Goal: Task Accomplishment & Management: Use online tool/utility

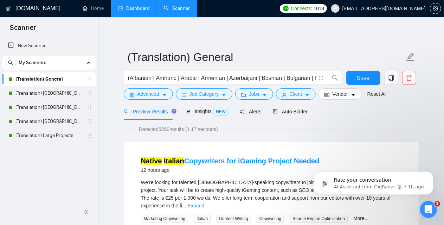
click at [132, 5] on link "Dashboard" at bounding box center [134, 8] width 32 height 6
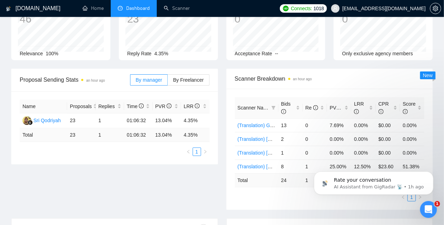
scroll to position [70, 0]
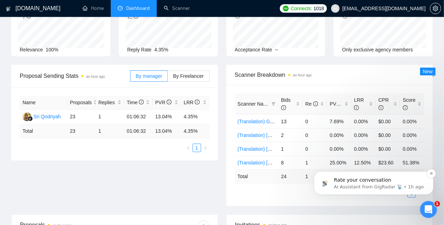
click at [362, 185] on p "AI Assistant from GigRadar 📡 • 1h ago" at bounding box center [379, 186] width 91 height 6
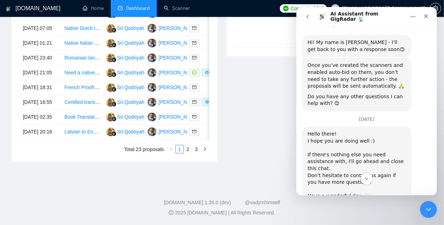
scroll to position [1383, 0]
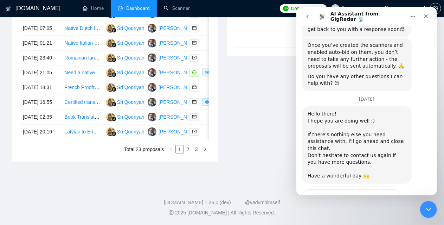
click at [406, 189] on div "Rate your conversation Terrible Bad OK Great Amazing" at bounding box center [366, 223] width 129 height 69
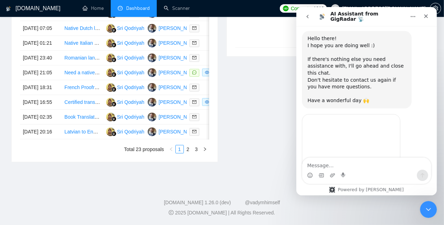
scroll to position [1527, 0]
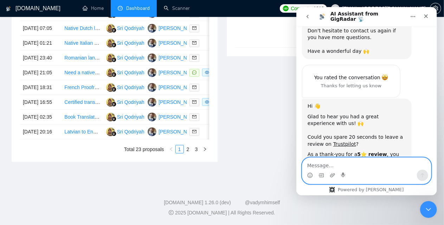
click at [338, 163] on textarea "Message…" at bounding box center [366, 164] width 129 height 12
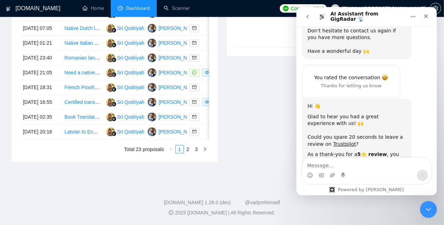
click at [306, 13] on button "go back" at bounding box center [307, 16] width 13 height 13
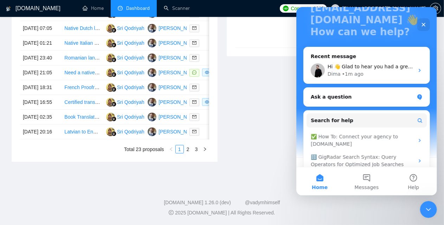
scroll to position [70, 0]
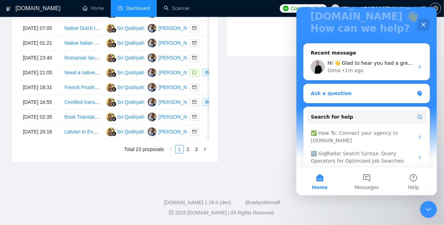
click at [352, 93] on div "Ask a question" at bounding box center [362, 93] width 103 height 7
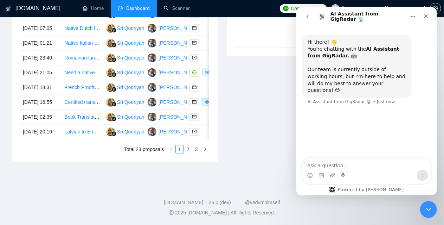
click at [307, 18] on icon "go back" at bounding box center [308, 17] width 6 height 6
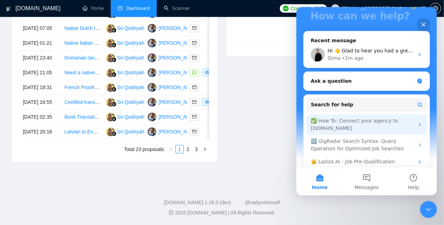
scroll to position [103, 0]
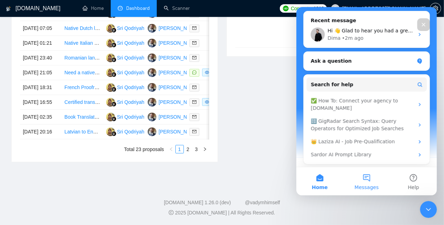
click at [364, 183] on button "Messages" at bounding box center [366, 181] width 47 height 28
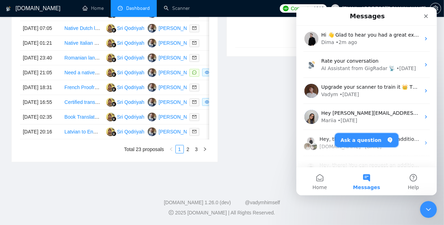
click at [361, 135] on button "Ask a question" at bounding box center [367, 140] width 64 height 14
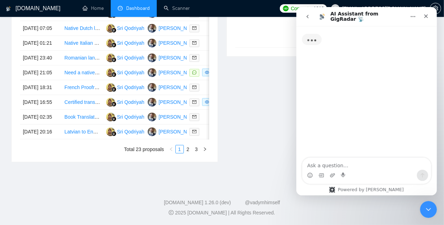
click at [333, 161] on textarea "Ask a question…" at bounding box center [366, 164] width 129 height 12
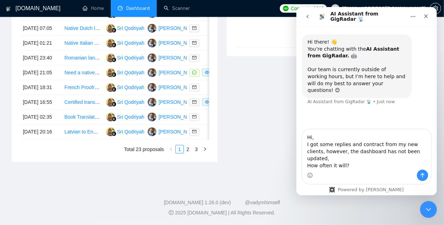
type textarea "Hi, I got some replies and contract from my new clients, however, the dashboard…"
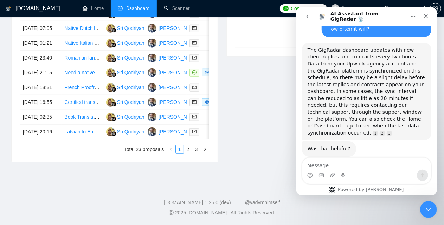
scroll to position [1, 0]
type textarea "I"
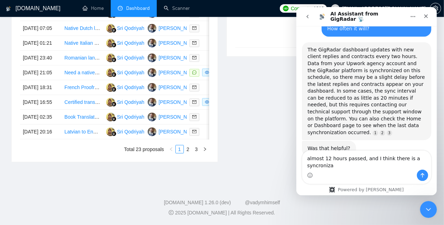
scroll to position [116, 0]
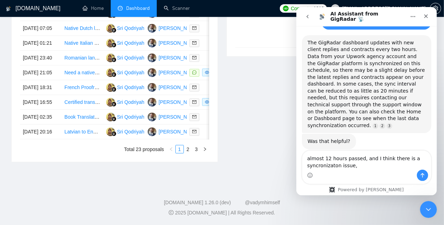
type textarea "almost 12 hours passed, and I think there is a synchronization issue,"
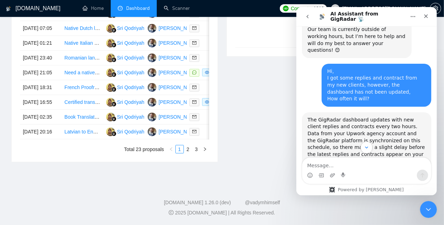
scroll to position [31, 0]
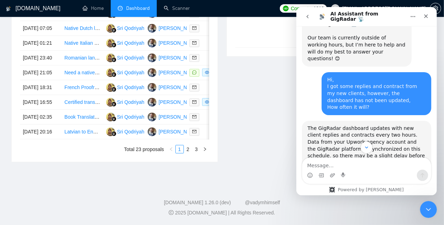
click at [345, 84] on div "Hi, I got some replies and contract from my new clients, however, the dashboard…" at bounding box center [376, 93] width 98 height 34
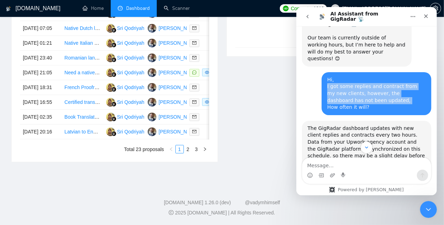
click at [345, 84] on div "Hi, I got some replies and contract from my new clients, however, the dashboard…" at bounding box center [376, 93] width 98 height 34
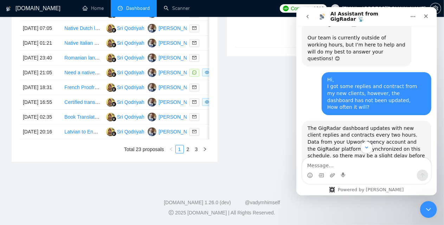
click at [323, 75] on div "Hi, I got some replies and contract from my new clients, however, the dashboard…" at bounding box center [377, 93] width 110 height 43
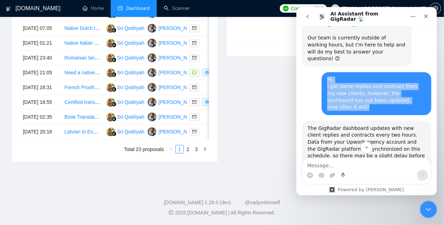
drag, startPoint x: 323, startPoint y: 73, endPoint x: 373, endPoint y: 97, distance: 55.7
click at [373, 97] on div "Hi, I got some replies and contract from my new clients, however, the dashboard…" at bounding box center [376, 93] width 98 height 34
copy div "Hi, I got some replies and contract from my new clients, however, the dashboard…"
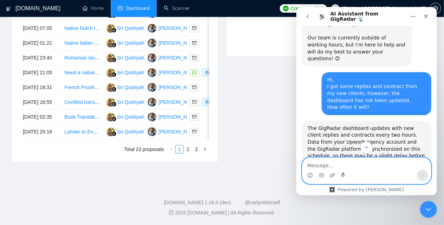
click at [330, 163] on textarea "Message…" at bounding box center [366, 164] width 129 height 12
paste textarea "Hi, I got some replies and contract from my new clients, however, the dashboard…"
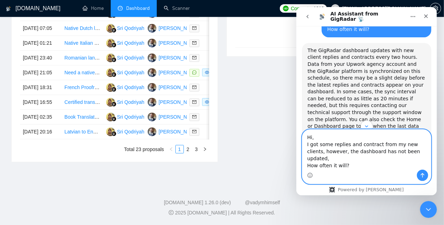
scroll to position [171, 0]
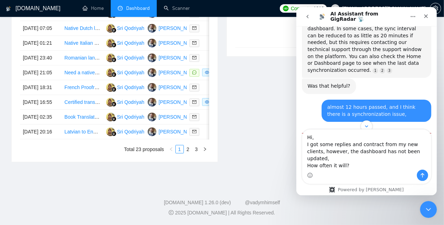
click at [339, 104] on div "almost 12 hours passed, and I think there is a synchronization issue," at bounding box center [376, 111] width 98 height 14
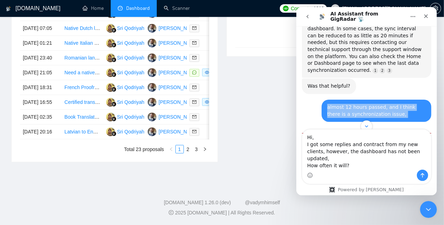
click at [338, 104] on div "almost 12 hours passed, and I think there is a synchronization issue," at bounding box center [376, 111] width 98 height 14
copy div "almost 12 hours passed, and I think there is a synchronization issue,"
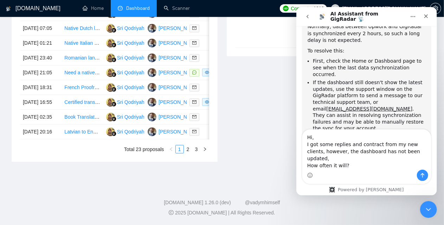
scroll to position [333, 0]
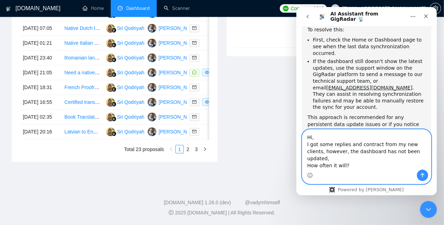
click at [355, 166] on textarea "Hi, I got some replies and contract from my new clients, however, the dashboard…" at bounding box center [366, 149] width 129 height 40
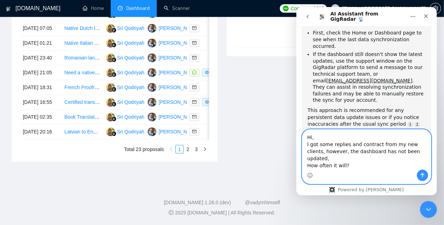
paste textarea "almost 12 hours passed, and I think there is a synchronization issue,"
type textarea "Hi, I got some replies and contract from my new clients, however, the dashboard…"
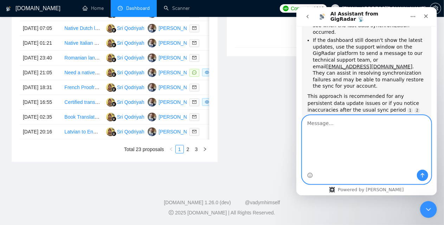
scroll to position [312, 0]
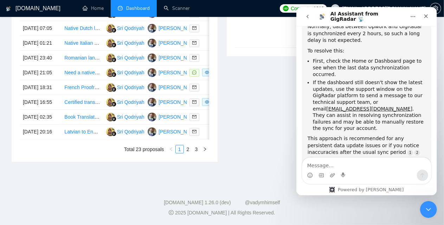
click at [308, 15] on icon "go back" at bounding box center [307, 17] width 2 height 4
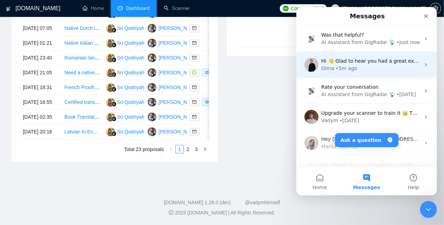
scroll to position [255, 0]
click at [356, 69] on div "Dima • 5m ago" at bounding box center [370, 68] width 99 height 7
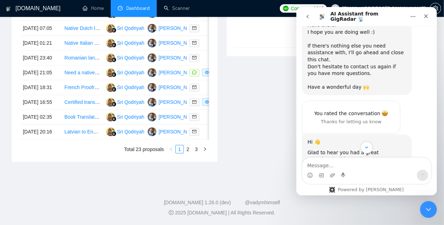
scroll to position [1527, 0]
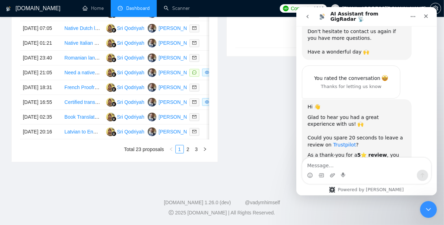
click at [336, 142] on link "Trustpilot" at bounding box center [344, 145] width 23 height 6
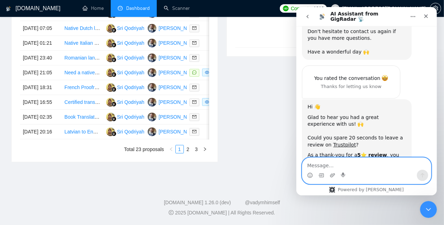
click at [328, 166] on textarea "Message…" at bounding box center [366, 164] width 129 height 12
paste textarea "Hi, I got some replies and contract from my new clients, however, the dashboard…"
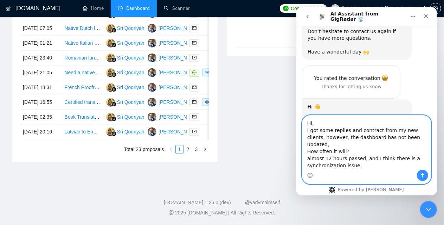
scroll to position [1569, 0]
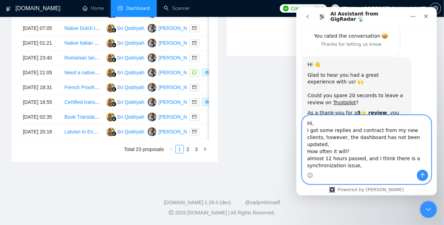
drag, startPoint x: 349, startPoint y: 160, endPoint x: 302, endPoint y: 152, distance: 47.8
click at [302, 152] on div "Hi, I got some replies and contract from my new clients, however, the dashboard…" at bounding box center [366, 149] width 129 height 69
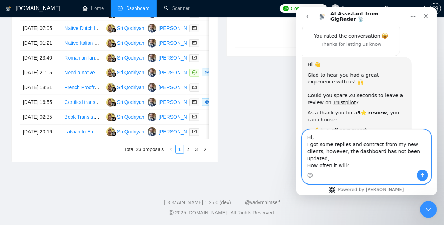
scroll to position [1562, 0]
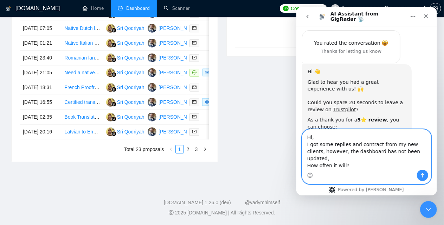
click at [416, 144] on textarea "Hi, I got some replies and contract from my new clients, however, the dashboard…" at bounding box center [366, 149] width 129 height 40
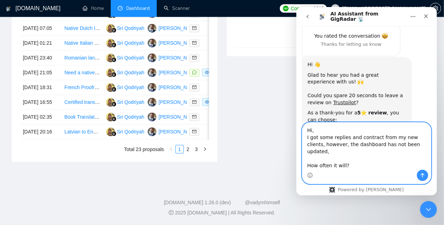
paste textarea "almost 12 hours passed, and I think there is a synchronization issue,"
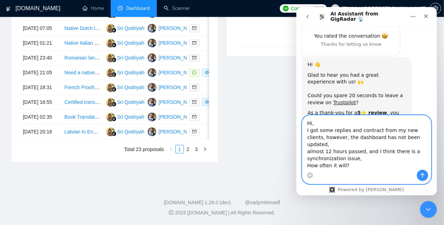
scroll to position [1570, 0]
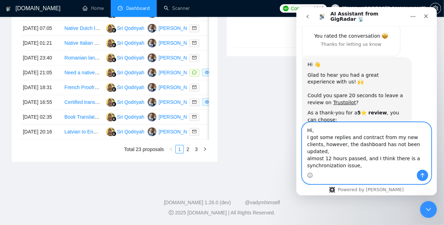
type textarea "Hi, I got some replies and contract from my new clients, however, the dashboard…"
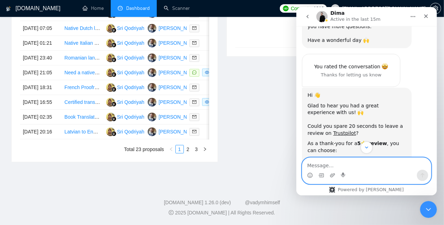
scroll to position [1547, 0]
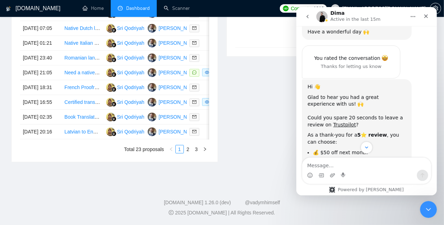
click at [332, 149] on li "💰 $50 off next month" at bounding box center [359, 152] width 93 height 7
copy li "💰 $50 off next month"
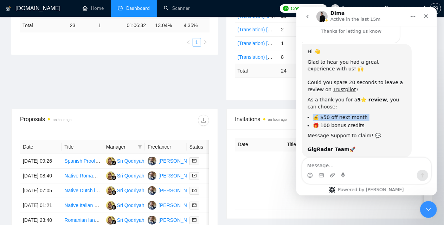
scroll to position [176, 0]
click at [426, 17] on icon "Close" at bounding box center [426, 16] width 6 height 6
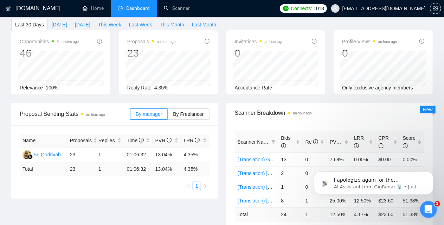
scroll to position [0, 0]
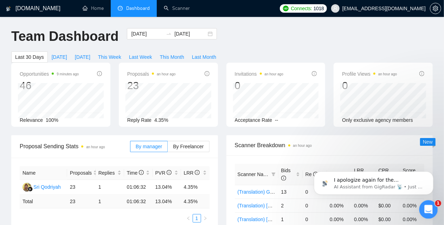
click at [429, 208] on icon "Open Intercom Messenger" at bounding box center [428, 209] width 12 height 12
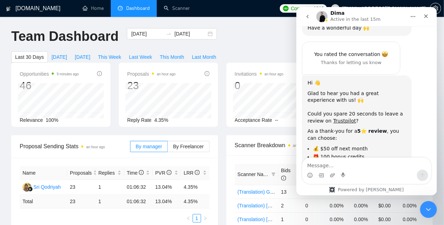
scroll to position [1582, 0]
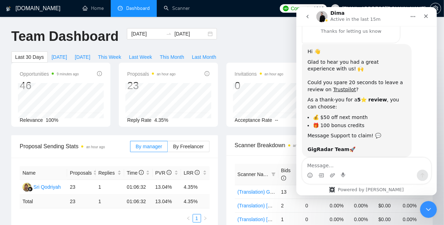
click at [309, 18] on icon "go back" at bounding box center [308, 17] width 6 height 6
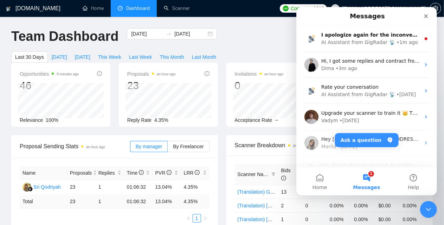
scroll to position [0, 0]
click at [370, 183] on button "1 Messages" at bounding box center [366, 181] width 47 height 28
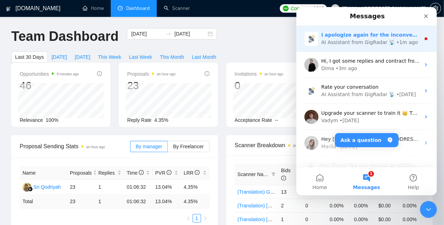
click at [351, 42] on div "AI Assistant from GigRadar 📡" at bounding box center [358, 42] width 74 height 7
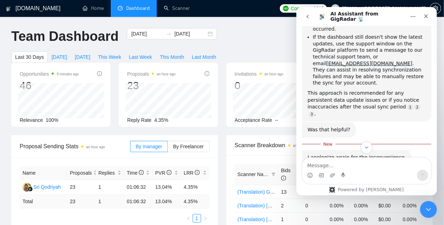
scroll to position [363, 0]
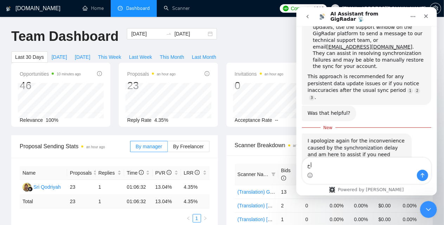
type textarea "أ"
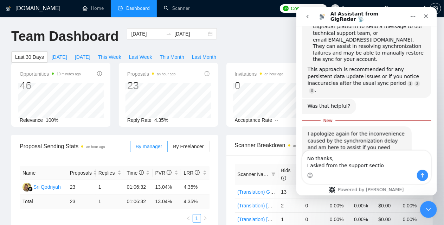
type textarea "No thanks, I asked from the support section"
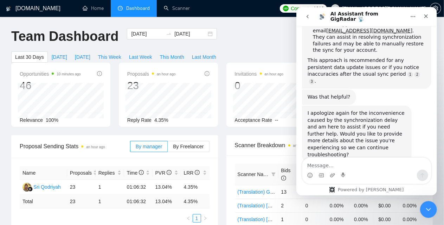
scroll to position [402, 0]
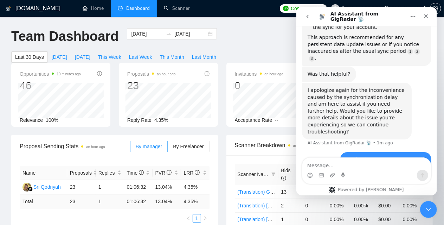
click at [310, 18] on icon "go back" at bounding box center [308, 17] width 6 height 6
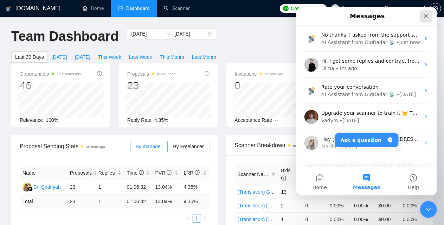
click at [426, 18] on icon "Close" at bounding box center [426, 16] width 6 height 6
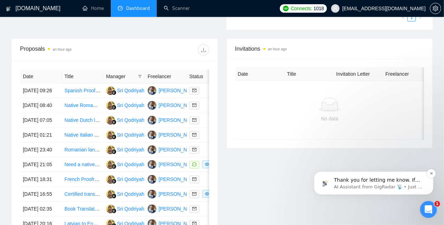
click at [349, 183] on p "Thank you for letting me know. If you need any further assistance or have more …" at bounding box center [379, 179] width 91 height 7
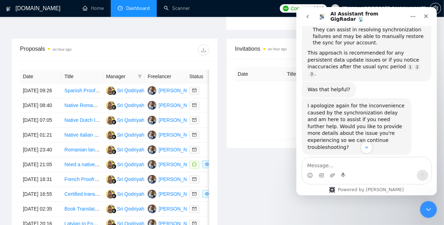
scroll to position [420, 0]
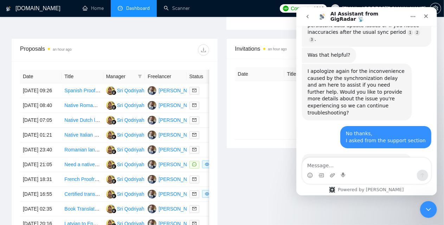
click at [309, 20] on button "go back" at bounding box center [307, 16] width 13 height 13
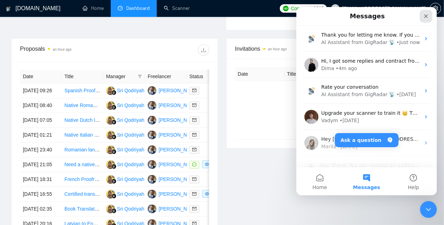
click at [421, 17] on div "Close" at bounding box center [426, 16] width 13 height 13
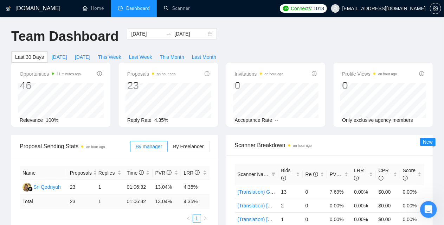
click at [146, 117] on span "Reply Rate" at bounding box center [139, 120] width 24 height 6
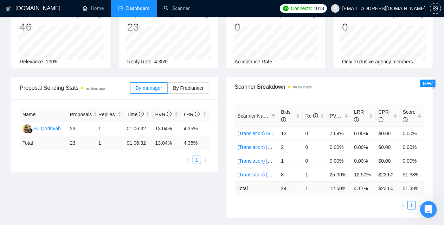
scroll to position [70, 0]
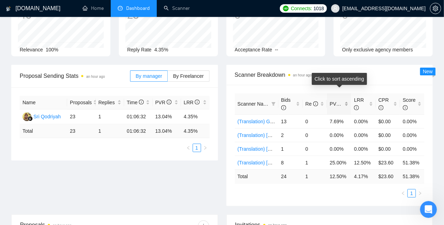
click at [340, 101] on span "PVR" at bounding box center [338, 104] width 17 height 6
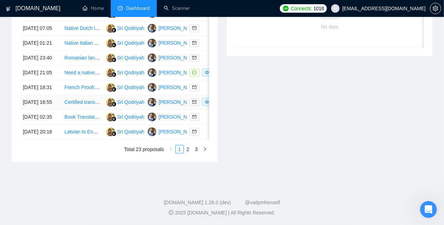
scroll to position [397, 0]
click at [187, 152] on link "2" at bounding box center [188, 149] width 8 height 8
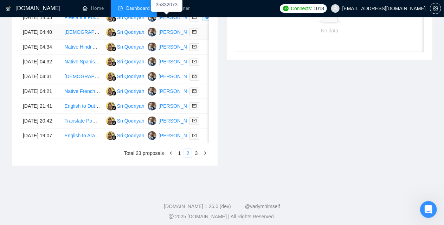
scroll to position [362, 0]
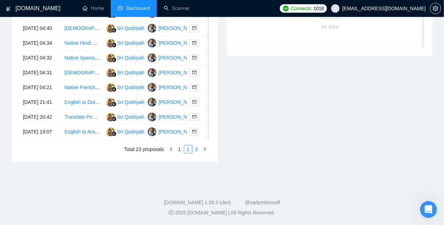
click at [197, 153] on link "3" at bounding box center [197, 149] width 8 height 8
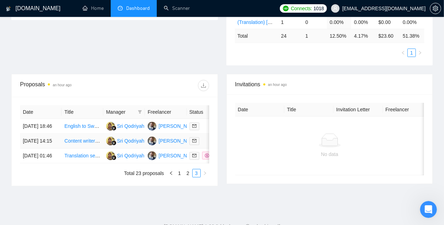
scroll to position [247, 0]
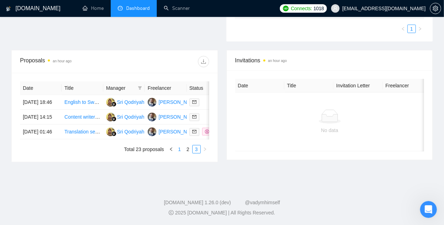
click at [179, 150] on link "1" at bounding box center [180, 149] width 8 height 8
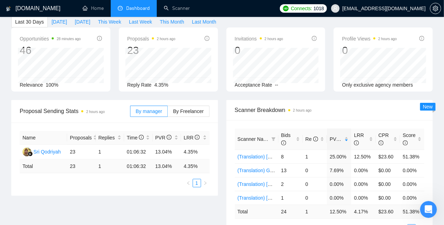
scroll to position [0, 0]
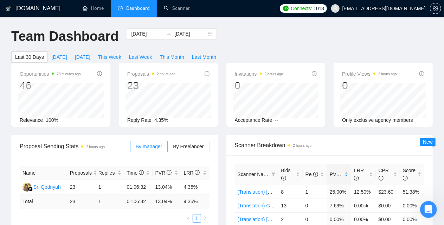
click at [232, 135] on div "Scanner Breakdown 2 hours ago" at bounding box center [330, 145] width 207 height 20
click at [177, 7] on link "Scanner" at bounding box center [177, 8] width 26 height 6
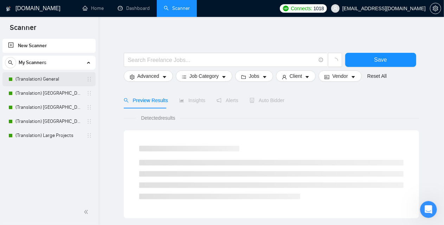
click at [56, 77] on link "(Translation) General" at bounding box center [48, 79] width 67 height 14
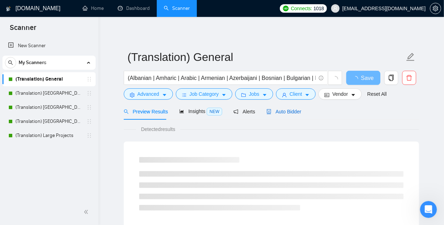
click at [284, 114] on span "Auto Bidder" at bounding box center [284, 112] width 35 height 6
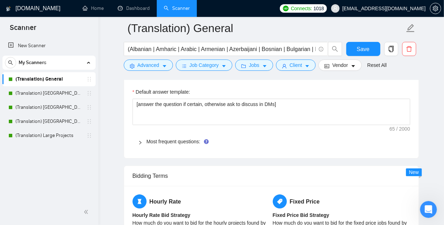
scroll to position [985, 0]
click at [183, 140] on link "Most frequent questions:" at bounding box center [174, 142] width 54 height 6
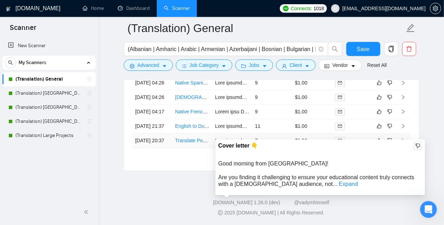
scroll to position [2463, 0]
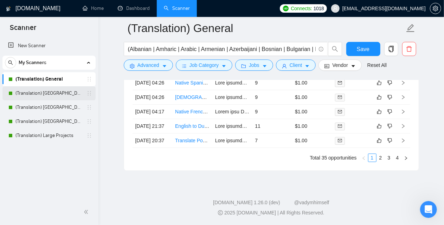
click at [53, 91] on link "(Translation) [GEOGRAPHIC_DATA]" at bounding box center [48, 93] width 67 height 14
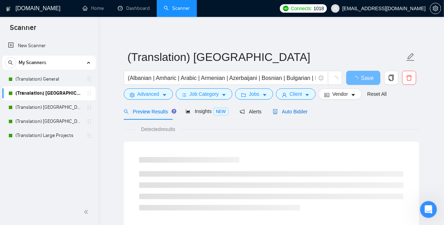
click at [281, 110] on span "Auto Bidder" at bounding box center [290, 112] width 35 height 6
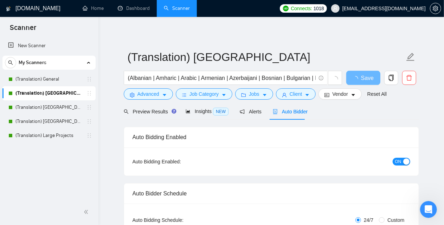
checkbox input "true"
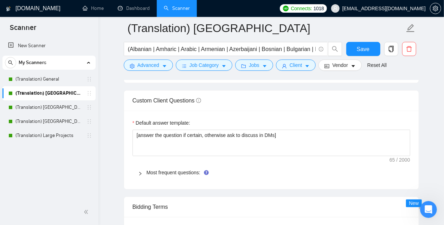
scroll to position [985, 0]
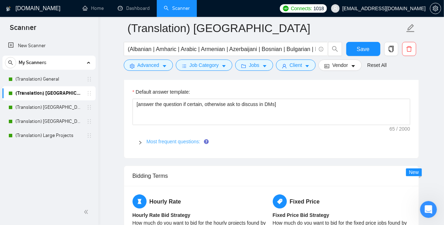
click at [182, 139] on link "Most frequent questions:" at bounding box center [174, 142] width 54 height 6
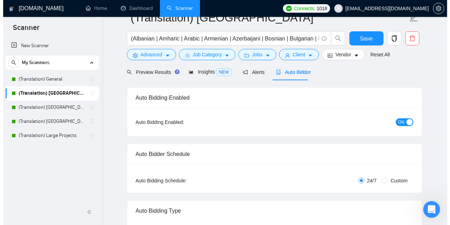
scroll to position [0, 0]
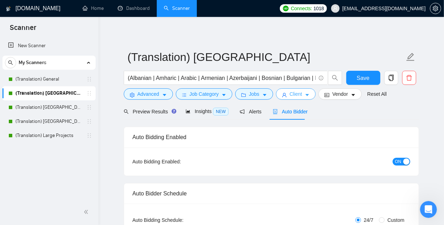
click at [301, 96] on button "Client" at bounding box center [296, 93] width 40 height 11
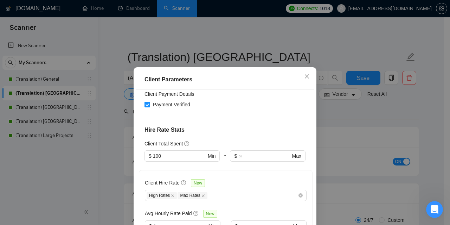
scroll to position [176, 0]
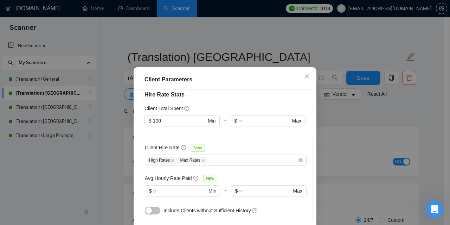
click at [113, 134] on div "Client Parameters Client Location Include Client Countries [GEOGRAPHIC_DATA] Ex…" at bounding box center [225, 112] width 450 height 225
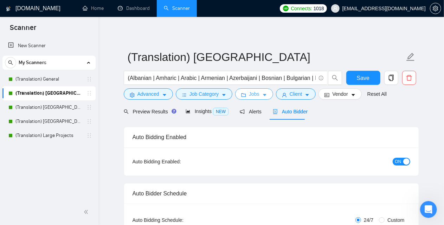
click at [243, 97] on icon "folder" at bounding box center [243, 95] width 5 height 5
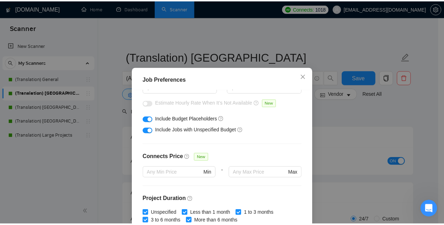
scroll to position [141, 0]
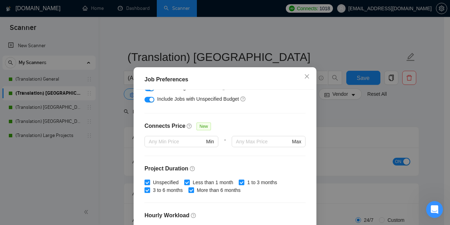
click at [113, 126] on div "Job Preferences Budget Project Type All Fixed Price Hourly Rate Fixed Price Bud…" at bounding box center [225, 112] width 450 height 225
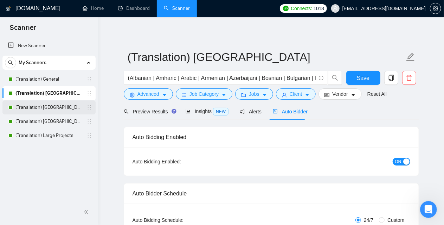
click at [55, 108] on link "(Translation) [GEOGRAPHIC_DATA]" at bounding box center [48, 107] width 67 height 14
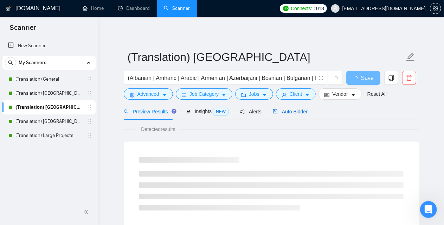
click at [289, 109] on span "Auto Bidder" at bounding box center [290, 112] width 35 height 6
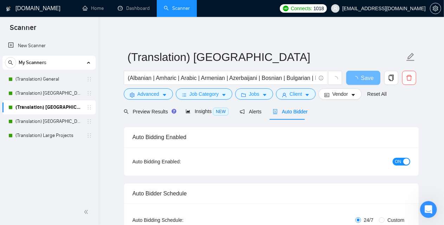
checkbox input "true"
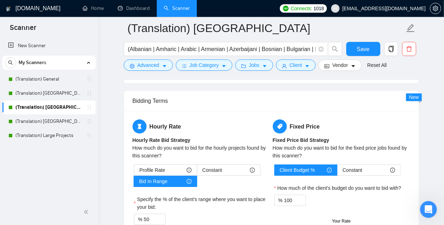
scroll to position [1020, 0]
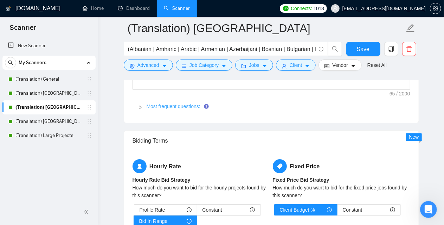
click at [194, 105] on link "Most frequent questions:" at bounding box center [174, 106] width 54 height 6
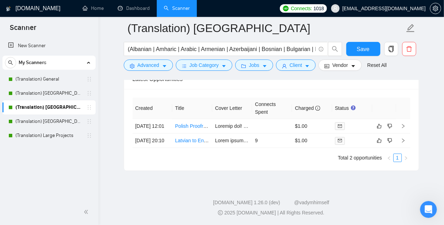
scroll to position [2322, 0]
click at [68, 121] on link "(Translation) [GEOGRAPHIC_DATA]" at bounding box center [48, 121] width 67 height 14
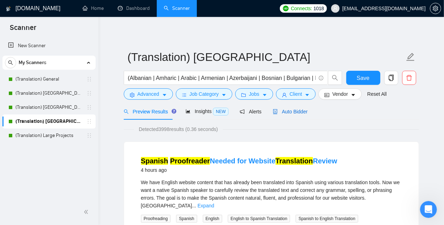
click at [296, 114] on span "Auto Bidder" at bounding box center [290, 112] width 35 height 6
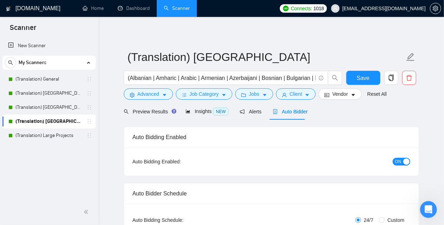
checkbox input "true"
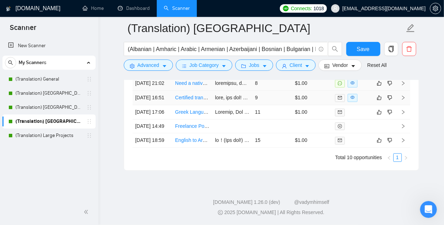
scroll to position [1935, 0]
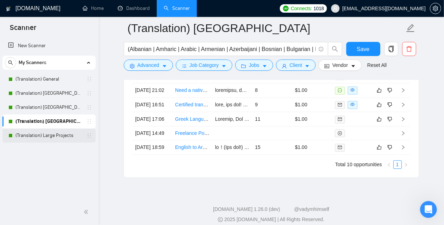
click at [56, 136] on link "(Translation) Large Projects" at bounding box center [48, 135] width 67 height 14
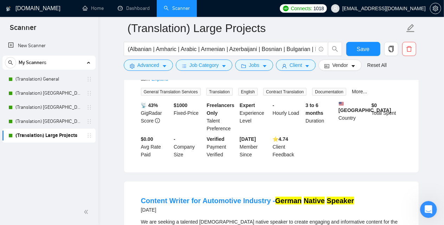
scroll to position [1508, 0]
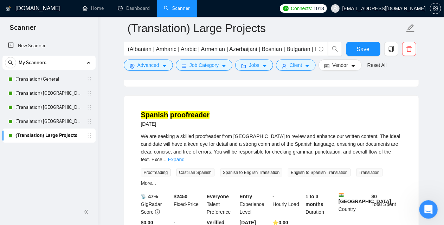
click at [426, 210] on icon "Open Intercom Messenger" at bounding box center [428, 209] width 12 height 12
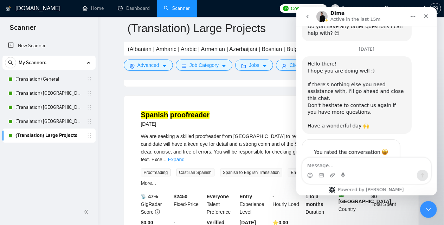
scroll to position [1582, 0]
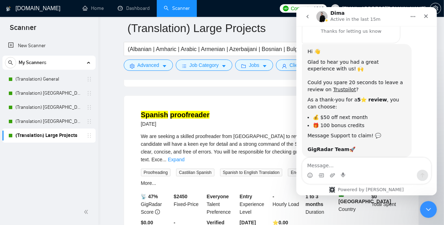
click at [311, 17] on button "go back" at bounding box center [307, 16] width 13 height 13
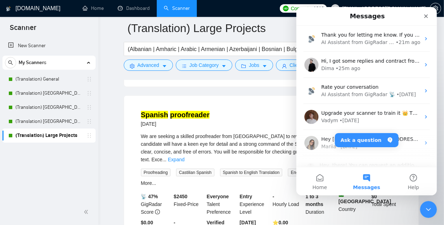
scroll to position [0, 0]
click at [425, 16] on icon "Close" at bounding box center [426, 16] width 6 height 6
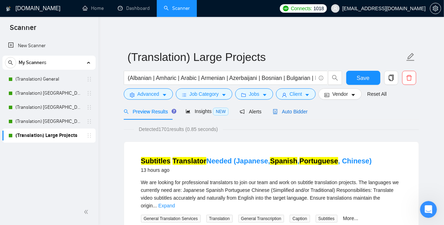
click at [286, 110] on span "Auto Bidder" at bounding box center [290, 112] width 35 height 6
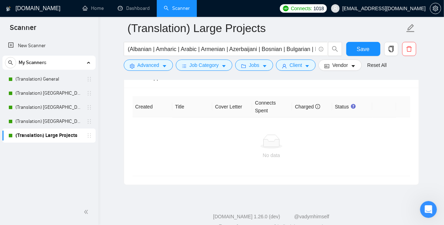
scroll to position [1843, 0]
